Goal: Task Accomplishment & Management: Use online tool/utility

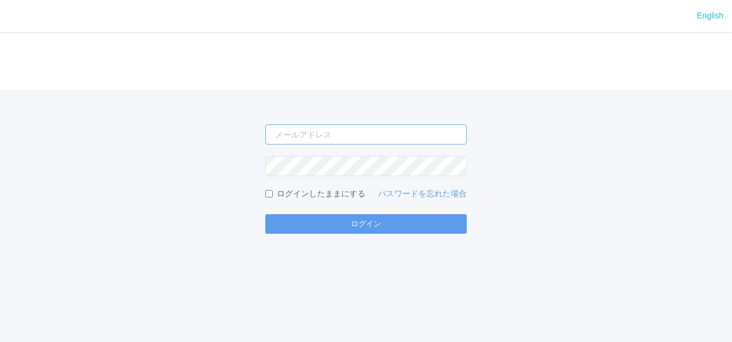
click at [290, 134] on input "email" at bounding box center [366, 134] width 202 height 20
type input "[EMAIL_ADDRESS][DOMAIN_NAME]"
click at [265, 214] on button "ログイン" at bounding box center [366, 224] width 202 height 20
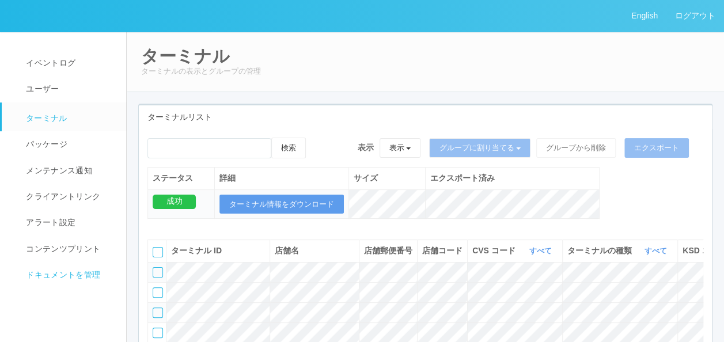
click at [64, 283] on link "ドキュメントを管理" at bounding box center [69, 275] width 135 height 26
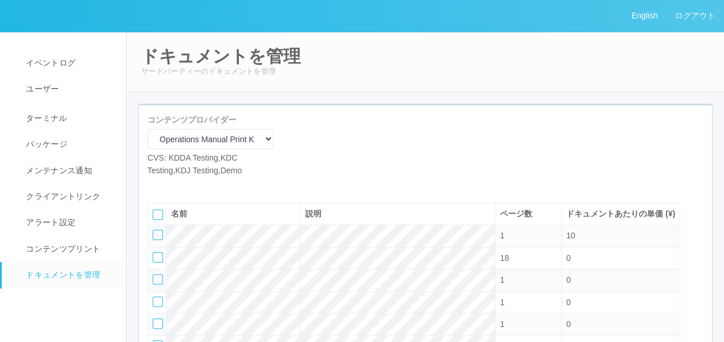
click at [195, 150] on div "コンテンツプロバイダー Operations Manual Print KDDA OMPテストプリント Test Provider マニュアル・POP印刷（セ…" at bounding box center [210, 145] width 126 height 63
click at [194, 143] on select "Operations Manual Print KDDA OMPテストプリント Test Provider マニュアル・POP印刷（セコマ） マニュアル Op…" at bounding box center [210, 139] width 126 height 20
select select "d61bc601-c7d4-48cb-8c6e-323a827217fa"
click at [147, 129] on select "Operations Manual Print KDDA OMPテストプリント Test Provider マニュアル・POP印刷（セコマ） マニュアル Op…" at bounding box center [210, 139] width 126 height 20
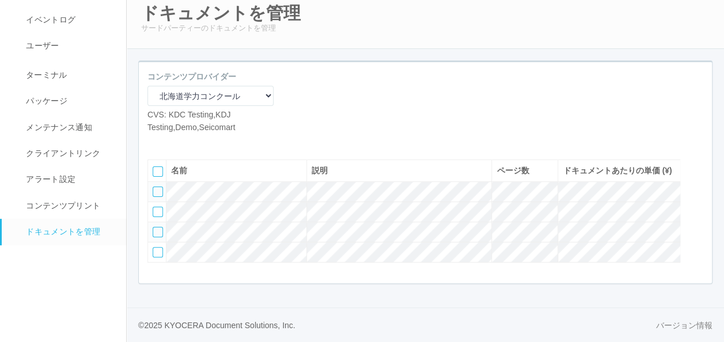
scroll to position [69, 0]
click at [173, 142] on icon at bounding box center [173, 142] width 0 height 0
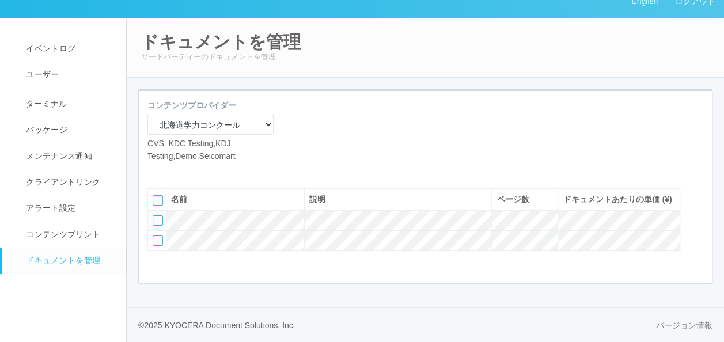
scroll to position [33, 0]
click at [173, 171] on icon at bounding box center [173, 171] width 0 height 0
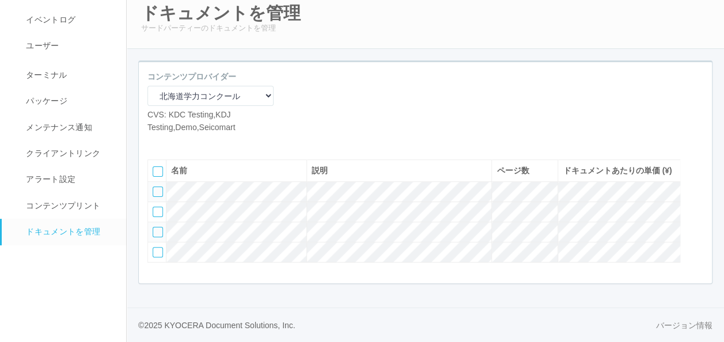
scroll to position [69, 0]
click at [153, 233] on div at bounding box center [158, 232] width 10 height 10
click at [159, 252] on div at bounding box center [158, 252] width 10 height 10
click at [698, 159] on div at bounding box center [697, 168] width 17 height 23
click at [157, 188] on div at bounding box center [158, 192] width 10 height 10
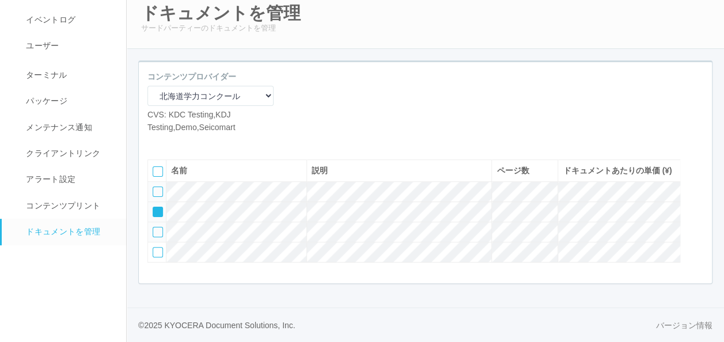
click at [154, 208] on icon at bounding box center [154, 208] width 0 height 0
